Goal: Find specific page/section: Find specific page/section

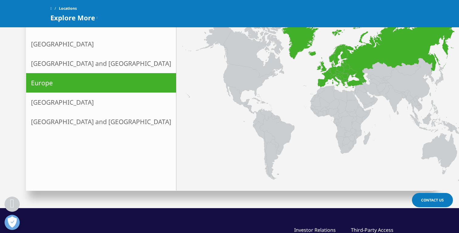
click at [328, 70] on icon at bounding box center [329, 71] width 3 height 2
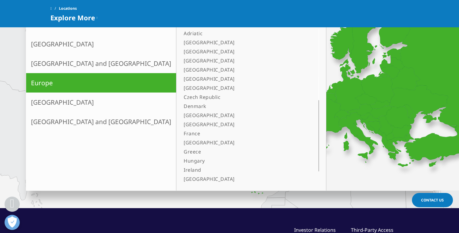
click at [391, 83] on icon at bounding box center [405, 78] width 29 height 23
click at [361, 85] on icon at bounding box center [377, 88] width 33 height 28
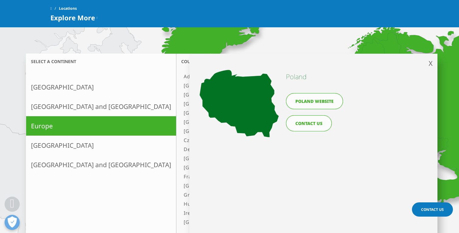
scroll to position [136, 0]
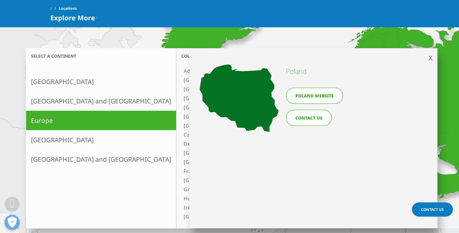
click at [433, 58] on div "X << back to select continent [GEOGRAPHIC_DATA] [GEOGRAPHIC_DATA] website CONTA…" at bounding box center [313, 138] width 248 height 180
click at [430, 58] on span "X" at bounding box center [431, 57] width 4 height 9
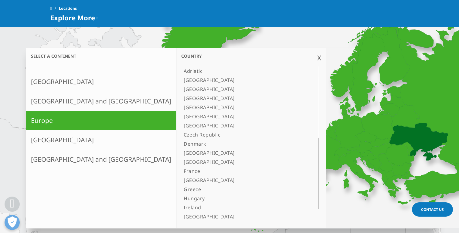
click at [390, 137] on icon at bounding box center [419, 142] width 59 height 38
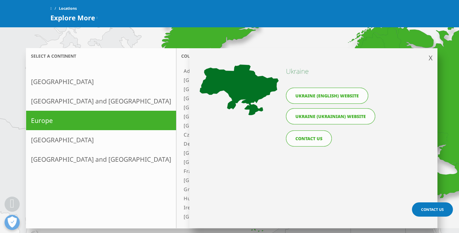
click at [432, 60] on span "X" at bounding box center [431, 57] width 4 height 9
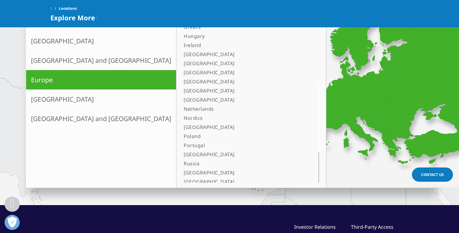
scroll to position [157, 0]
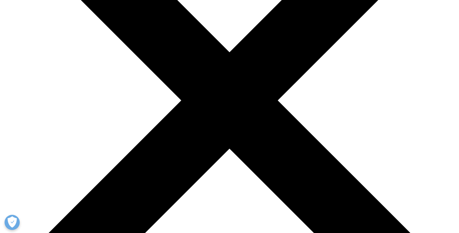
scroll to position [156, 0]
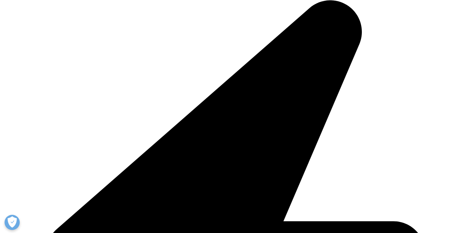
scroll to position [158, 0]
